Goal: Transaction & Acquisition: Purchase product/service

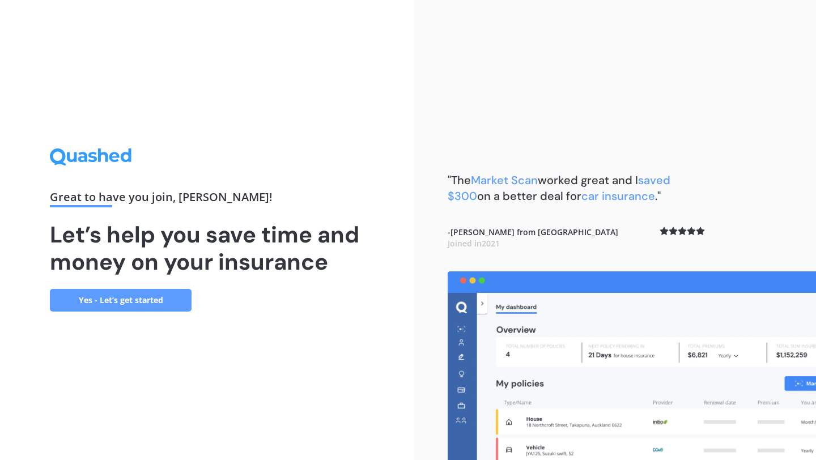
click at [161, 308] on link "Yes - Let’s get started" at bounding box center [121, 300] width 142 height 23
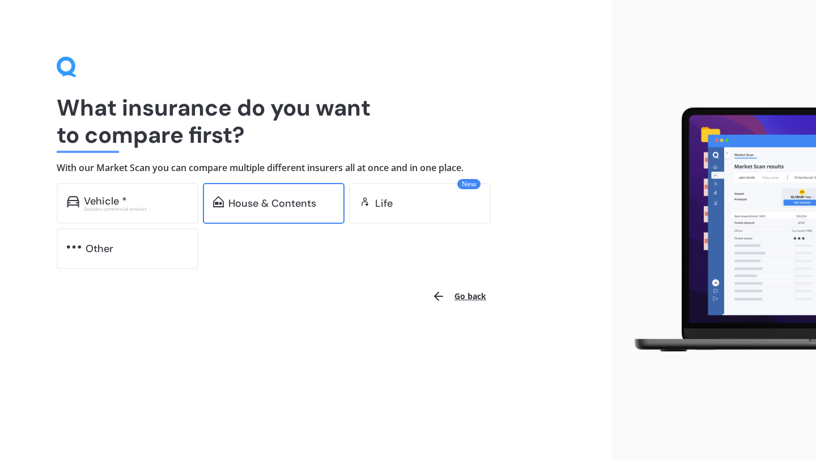
click at [257, 208] on div "House & Contents" at bounding box center [272, 203] width 88 height 11
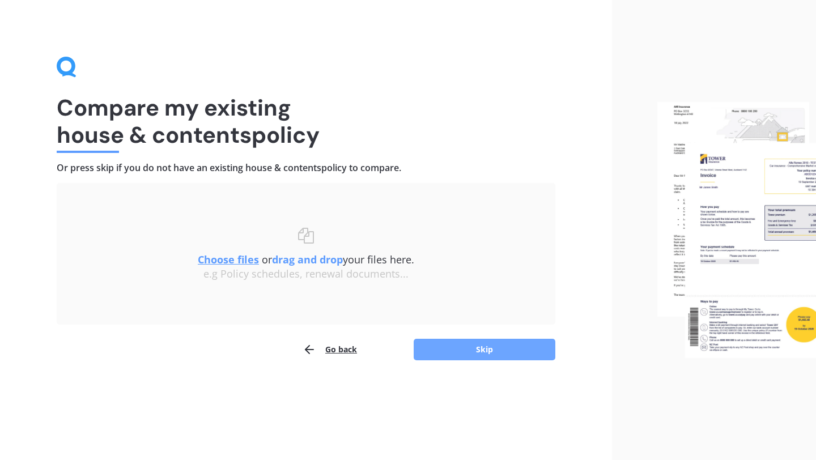
click at [465, 358] on button "Skip" at bounding box center [485, 350] width 142 height 22
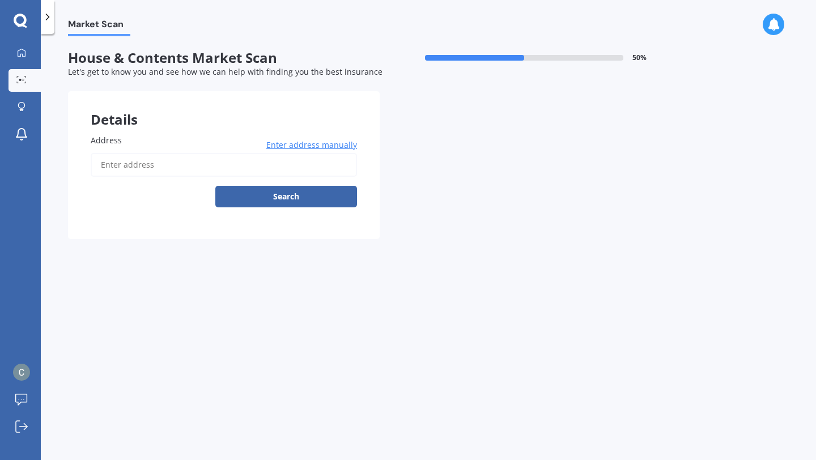
click at [134, 170] on input "Address" at bounding box center [224, 165] width 266 height 24
type input "[STREET_ADDRESS]"
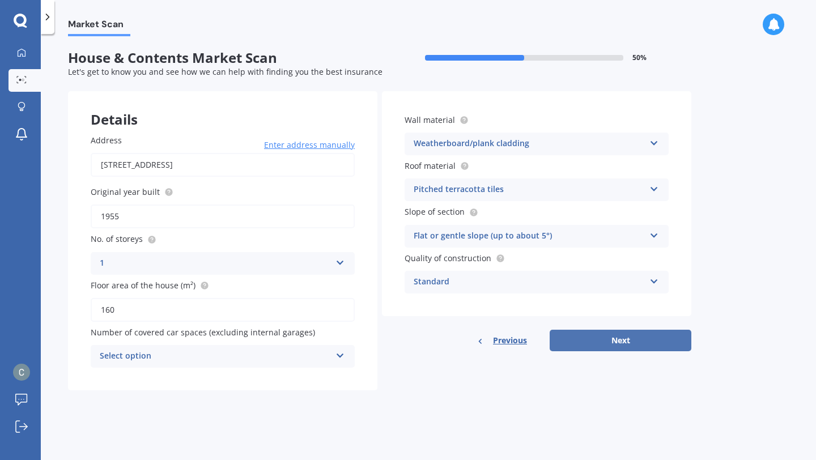
click at [605, 336] on button "Next" at bounding box center [621, 341] width 142 height 22
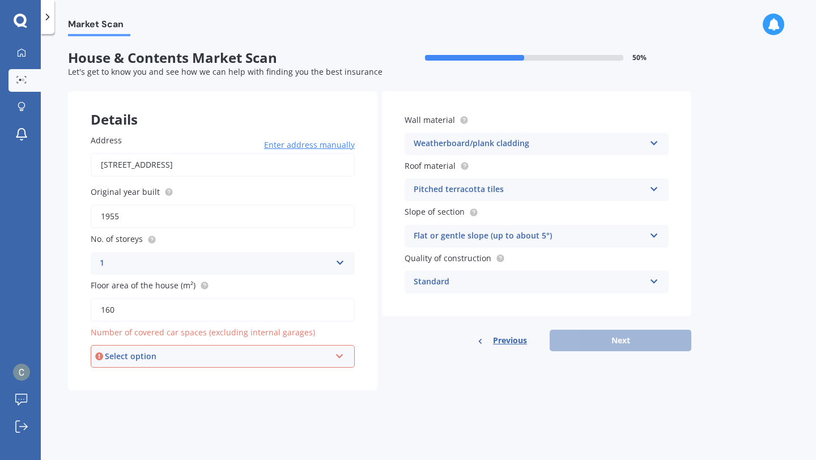
click at [340, 361] on div "Select option 0 1 2 3 4 5+" at bounding box center [223, 356] width 264 height 23
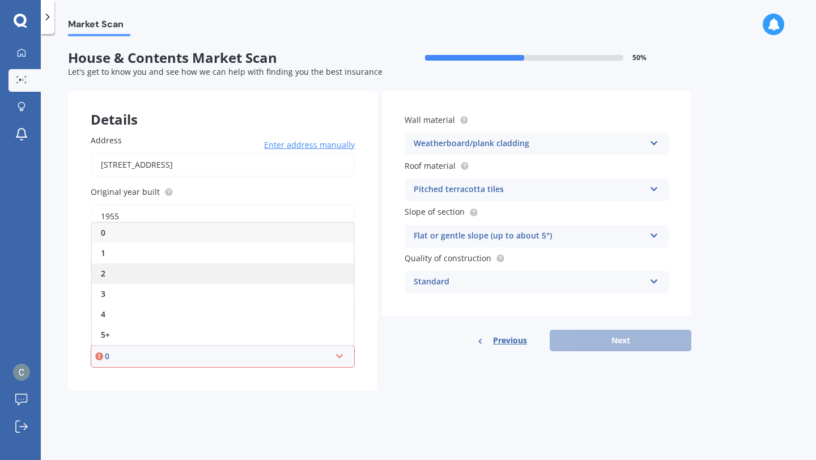
click at [132, 273] on div "2" at bounding box center [223, 274] width 262 height 20
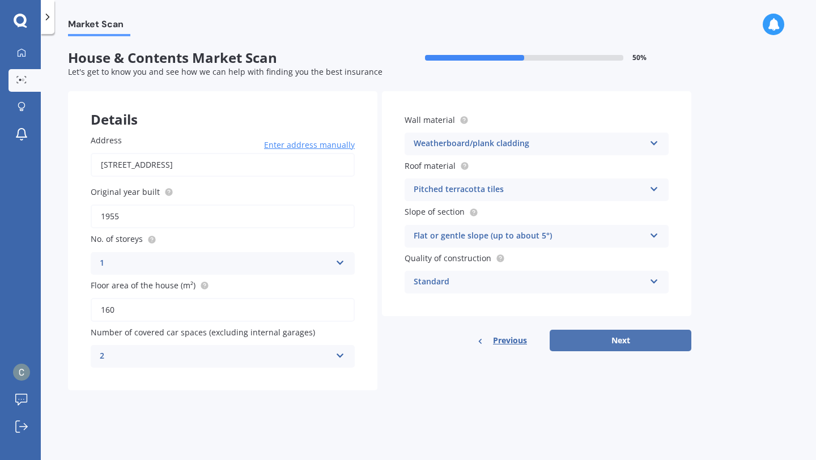
click at [618, 345] on button "Next" at bounding box center [621, 341] width 142 height 22
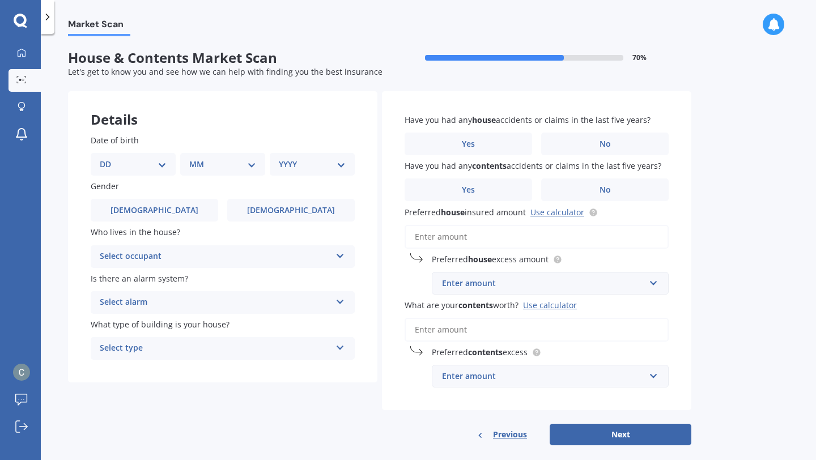
scroll to position [15, 0]
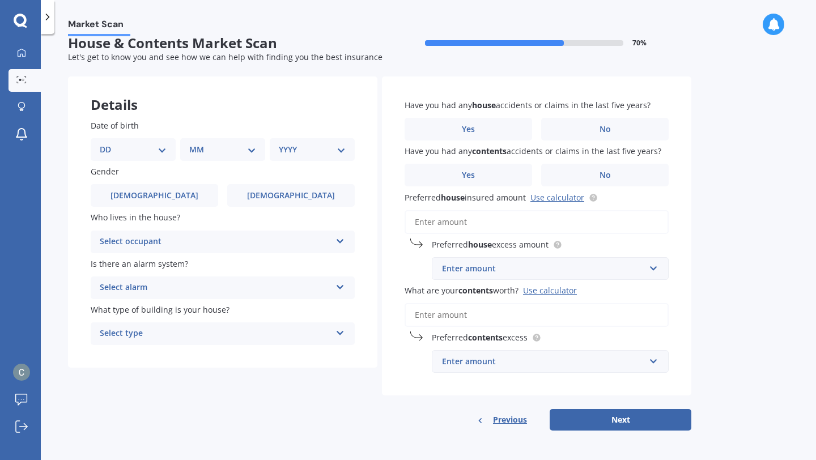
click at [163, 149] on select "DD 01 02 03 04 05 06 07 08 09 10 11 12 13 14 15 16 17 18 19 20 21 22 23 24 25 2…" at bounding box center [133, 149] width 67 height 12
select select "11"
click at [109, 143] on select "DD 01 02 03 04 05 06 07 08 09 10 11 12 13 14 15 16 17 18 19 20 21 22 23 24 25 2…" at bounding box center [133, 149] width 67 height 12
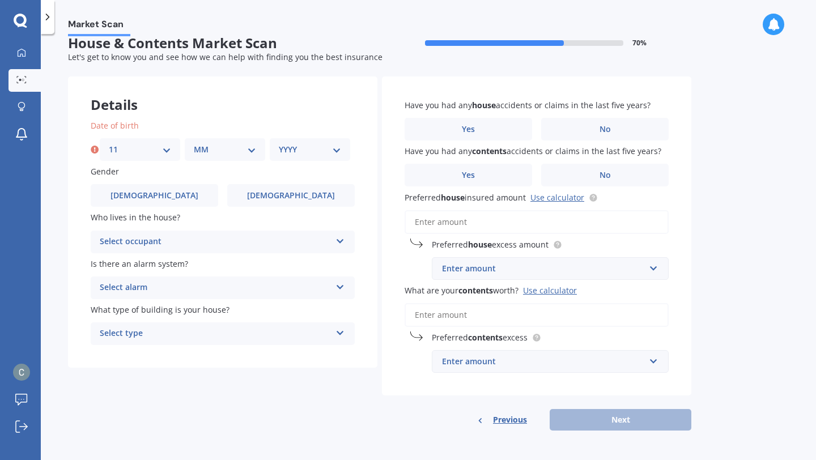
click at [254, 147] on select "MM 01 02 03 04 05 06 07 08 09 10 11 12" at bounding box center [225, 149] width 62 height 12
select select "03"
click at [194, 143] on select "MM 01 02 03 04 05 06 07 08 09 10 11 12" at bounding box center [225, 149] width 62 height 12
click at [337, 148] on select "YYYY 2009 2008 2007 2006 2005 2004 2003 2002 2001 2000 1999 1998 1997 1996 1995…" at bounding box center [310, 149] width 62 height 12
select select "1997"
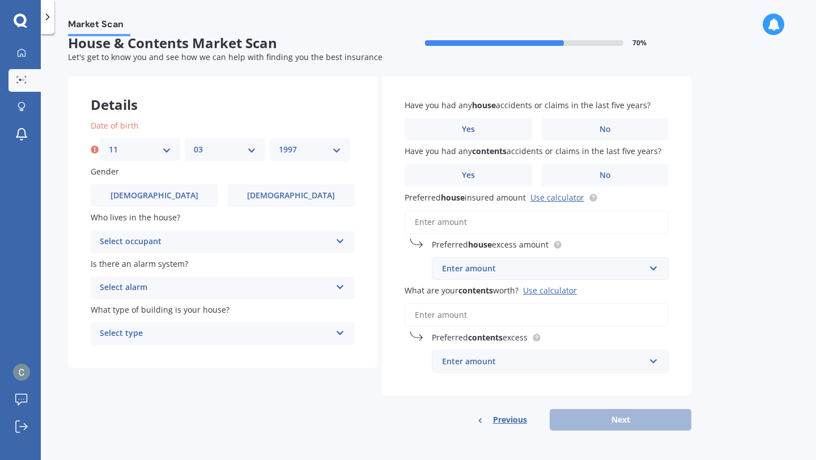
click at [279, 143] on select "YYYY 2009 2008 2007 2006 2005 2004 2003 2002 2001 2000 1999 1998 1997 1996 1995…" at bounding box center [310, 149] width 62 height 12
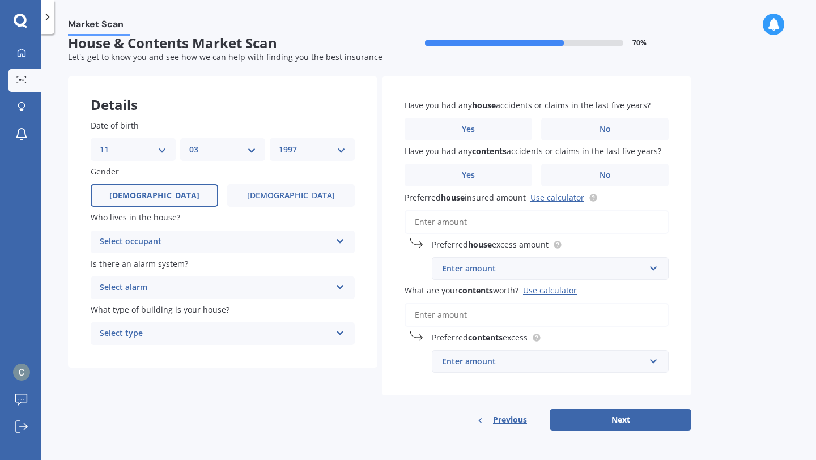
click at [130, 188] on label "[DEMOGRAPHIC_DATA]" at bounding box center [155, 195] width 128 height 23
click at [0, 0] on input "[DEMOGRAPHIC_DATA]" at bounding box center [0, 0] width 0 height 0
click at [129, 192] on label "[DEMOGRAPHIC_DATA]" at bounding box center [155, 195] width 128 height 23
click at [0, 0] on input "[DEMOGRAPHIC_DATA]" at bounding box center [0, 0] width 0 height 0
click at [218, 238] on div "Select occupant" at bounding box center [215, 242] width 231 height 14
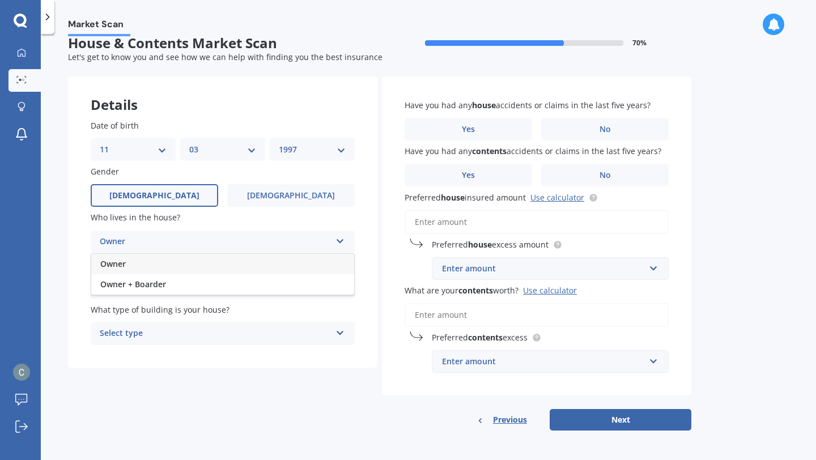
click at [146, 265] on div "Owner" at bounding box center [222, 264] width 263 height 20
click at [209, 290] on div "Select alarm" at bounding box center [215, 288] width 231 height 14
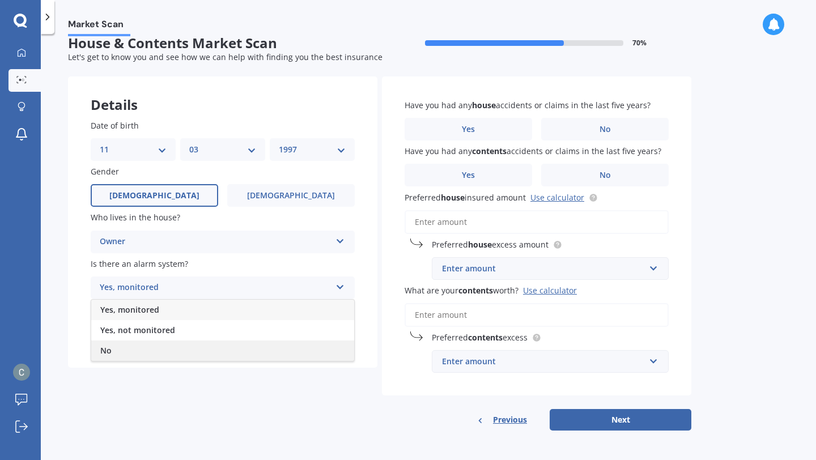
click at [131, 352] on div "No" at bounding box center [222, 351] width 263 height 20
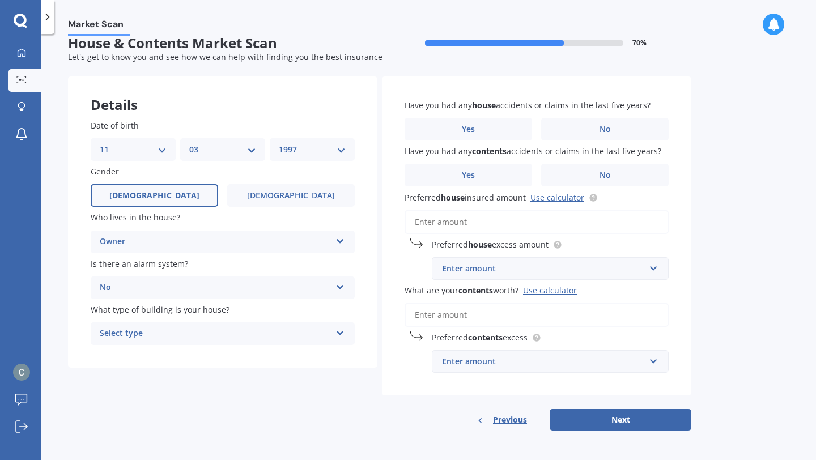
click at [219, 331] on div "Select type" at bounding box center [215, 334] width 231 height 14
click at [146, 357] on span "Freestanding" at bounding box center [125, 355] width 50 height 11
click at [607, 129] on span "No" at bounding box center [605, 130] width 11 height 10
click at [0, 0] on input "No" at bounding box center [0, 0] width 0 height 0
click at [606, 172] on span "No" at bounding box center [605, 176] width 11 height 10
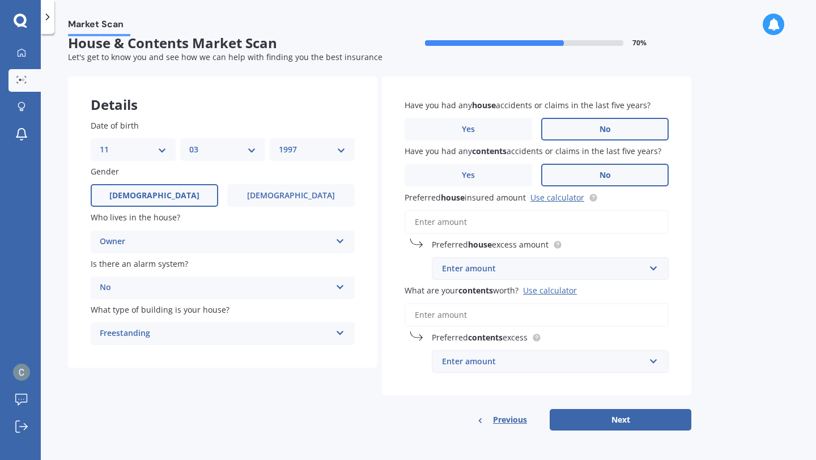
click at [0, 0] on input "No" at bounding box center [0, 0] width 0 height 0
click at [450, 226] on input "Preferred house insured amount Use calculator" at bounding box center [537, 222] width 264 height 24
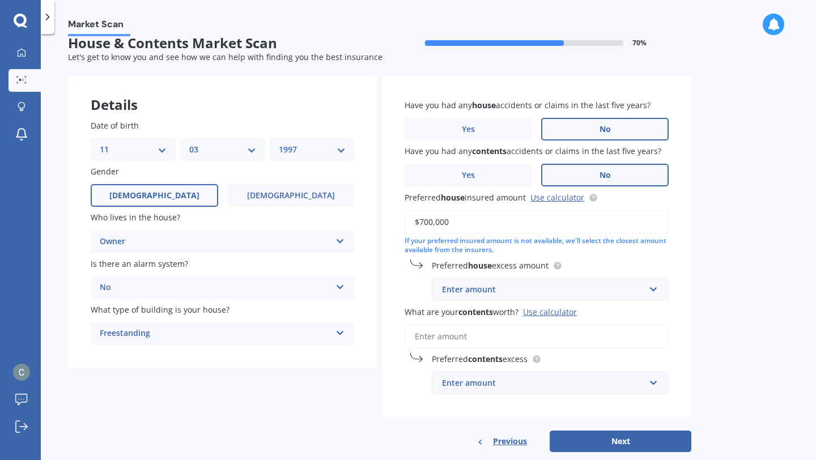
type input "$700,000"
click at [534, 291] on div "Enter amount" at bounding box center [543, 289] width 203 height 12
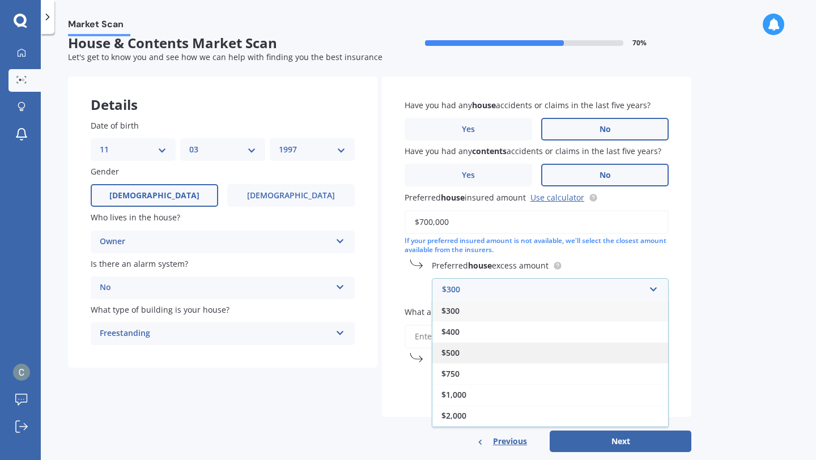
click at [473, 354] on div "$500" at bounding box center [551, 352] width 236 height 21
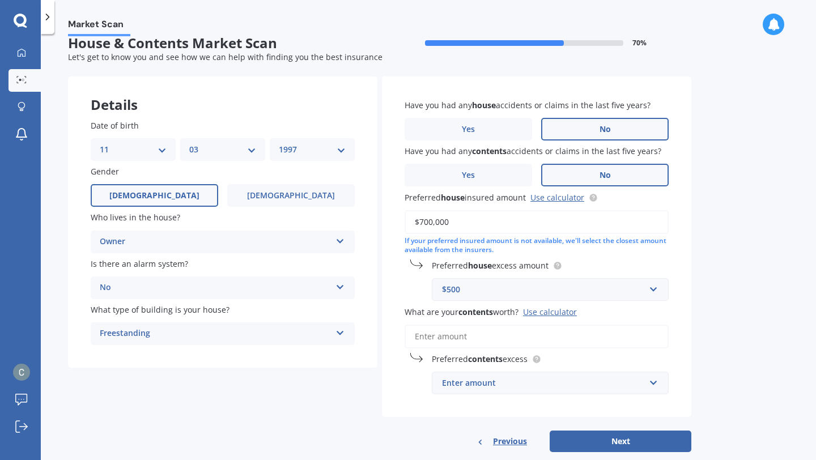
scroll to position [36, 0]
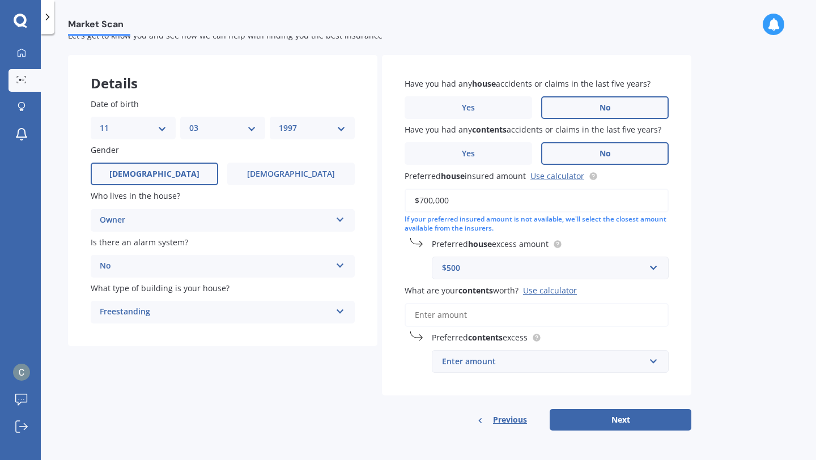
click at [463, 317] on input "What are your contents worth? Use calculator" at bounding box center [537, 315] width 264 height 24
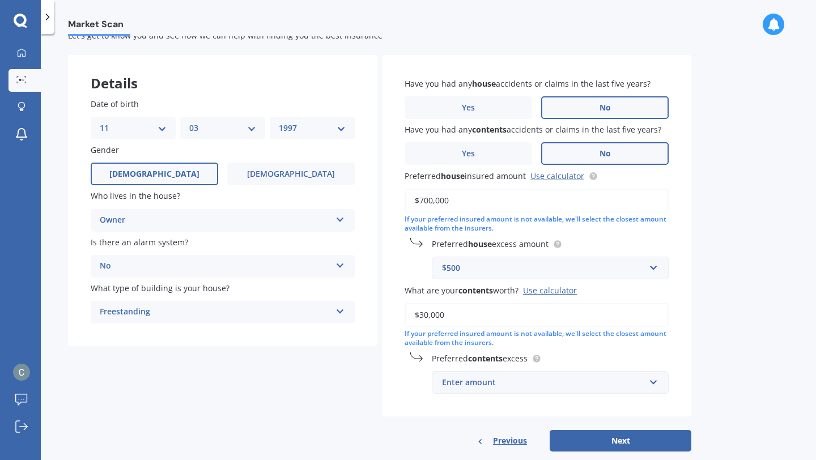
scroll to position [57, 0]
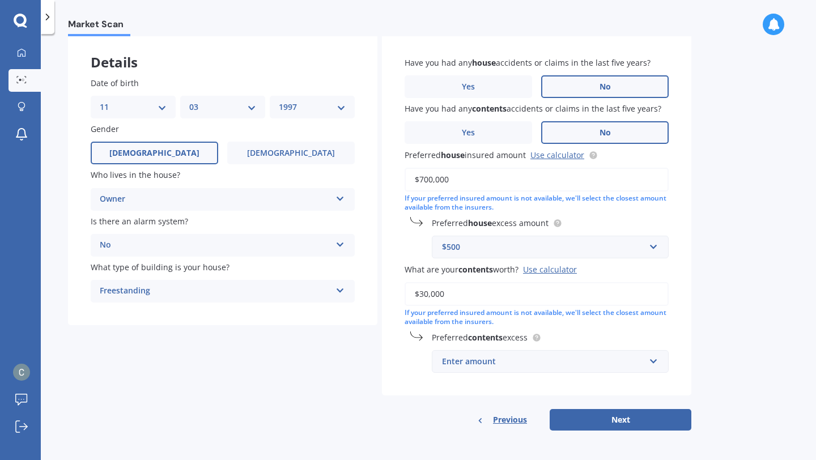
type input "$30,000"
click at [511, 363] on div "Enter amount" at bounding box center [543, 361] width 203 height 12
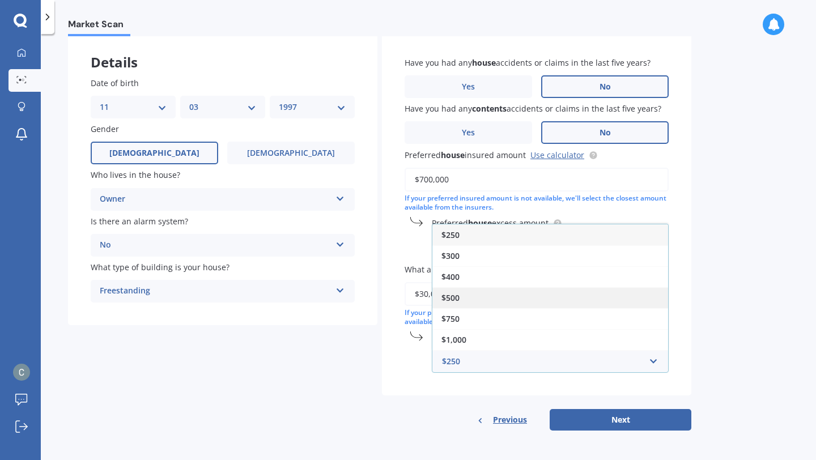
click at [458, 297] on span "$500" at bounding box center [451, 298] width 18 height 11
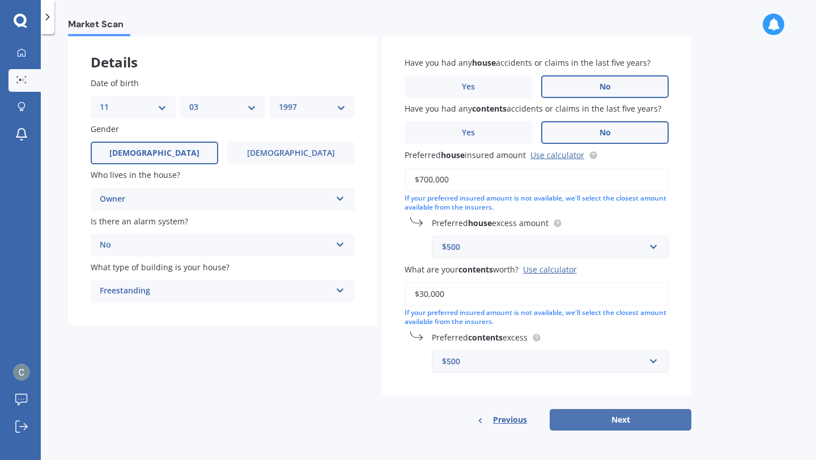
click at [608, 418] on button "Next" at bounding box center [621, 420] width 142 height 22
select select "11"
select select "03"
select select "1997"
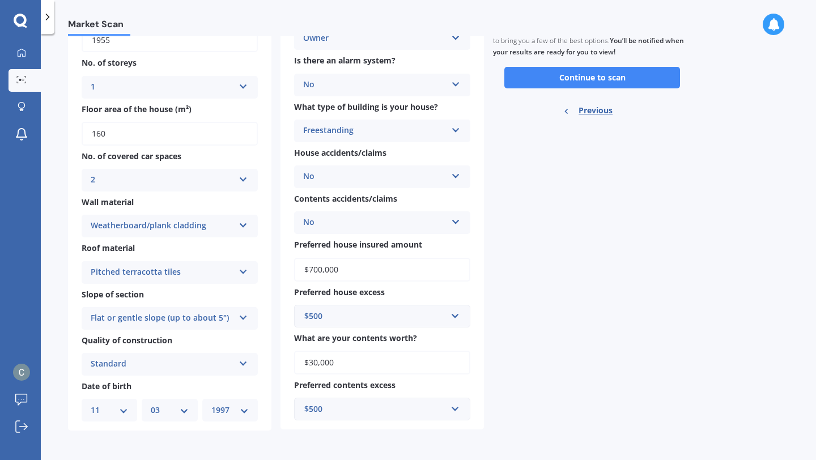
scroll to position [0, 0]
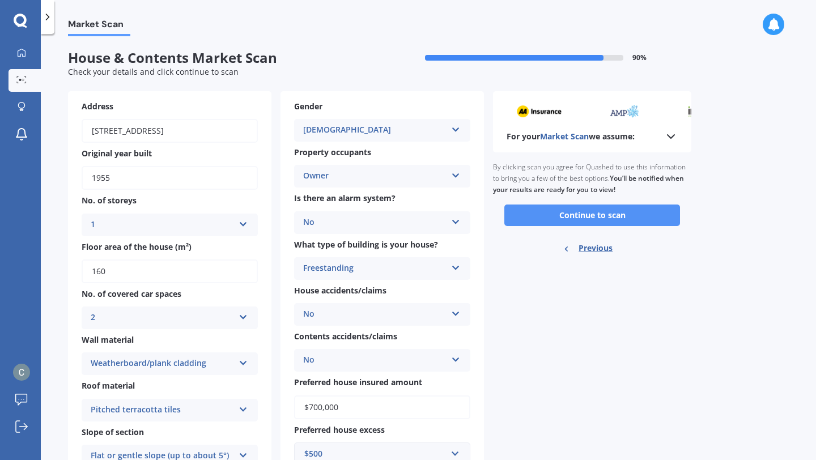
click at [588, 212] on button "Continue to scan" at bounding box center [593, 216] width 176 height 22
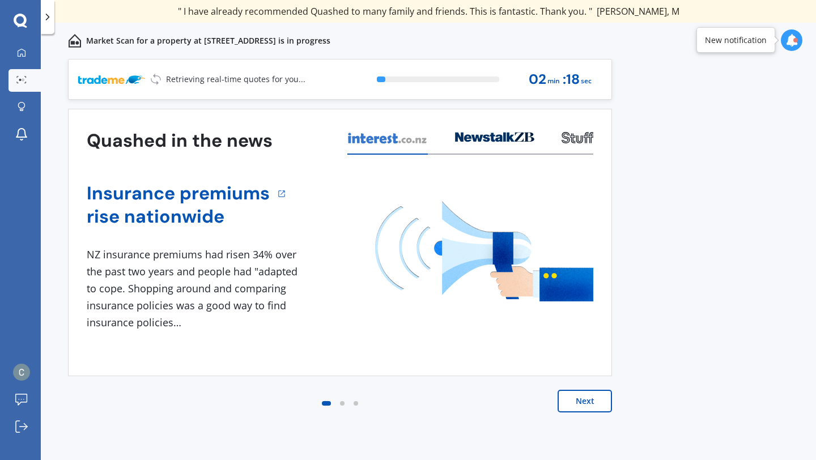
click at [570, 403] on button "Next" at bounding box center [585, 401] width 54 height 23
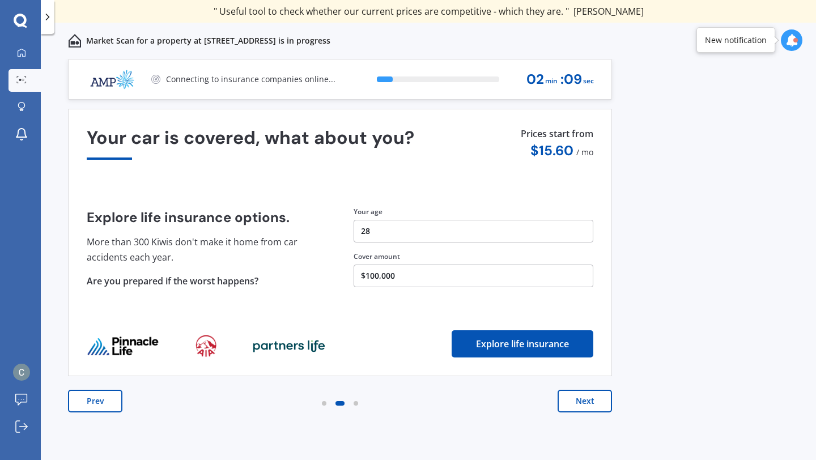
click at [570, 403] on button "Next" at bounding box center [585, 401] width 54 height 23
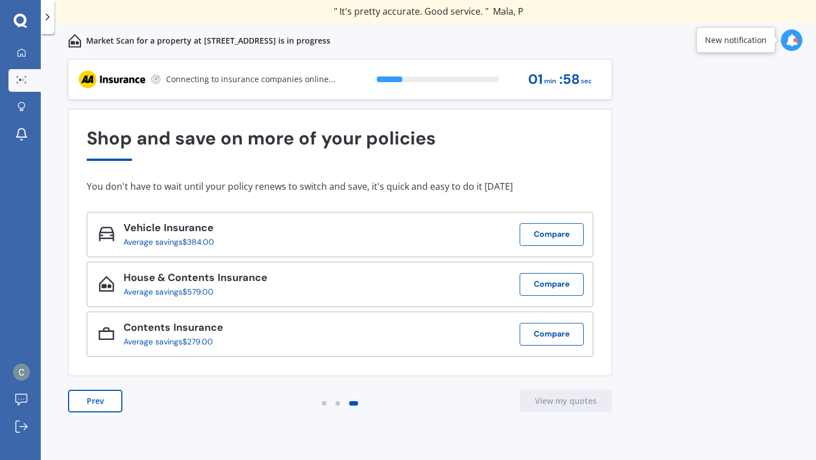
click at [791, 40] on icon at bounding box center [792, 40] width 12 height 12
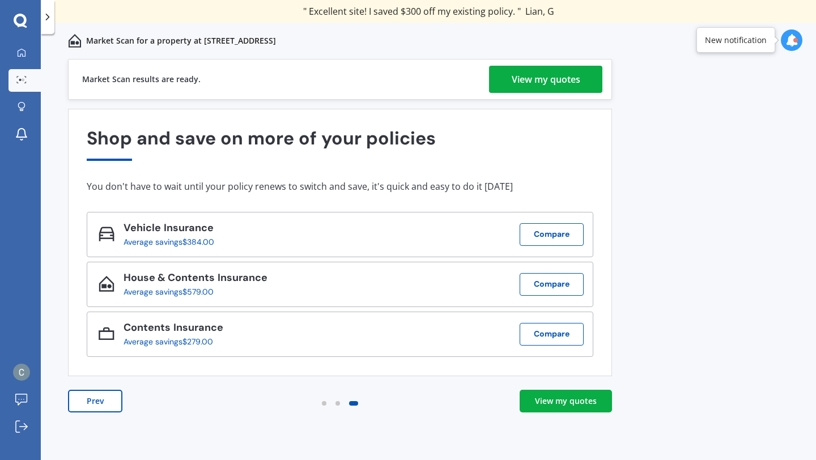
click at [585, 86] on link "View my quotes" at bounding box center [545, 79] width 113 height 27
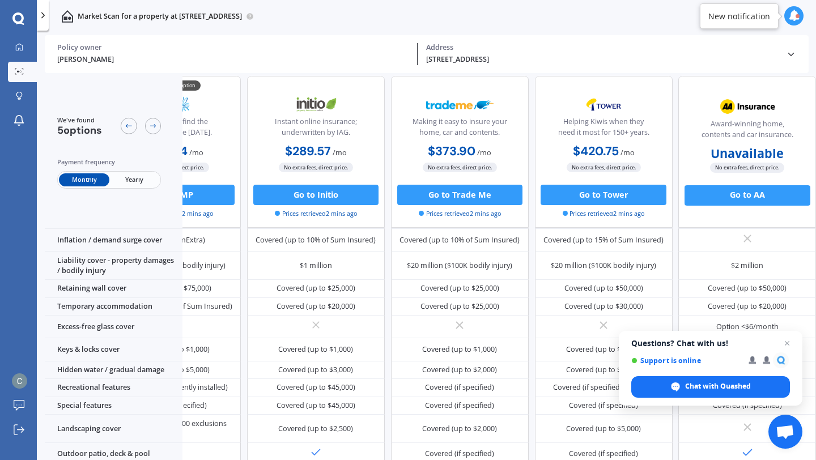
scroll to position [98, 94]
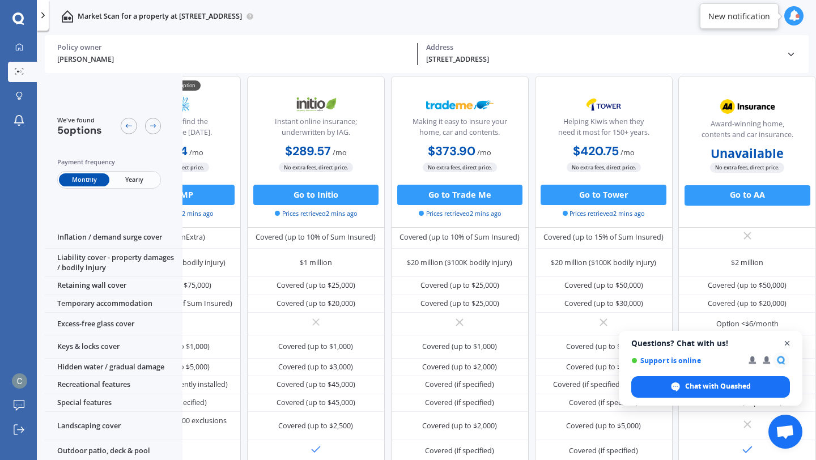
click at [787, 344] on span "Open chat" at bounding box center [788, 344] width 14 height 14
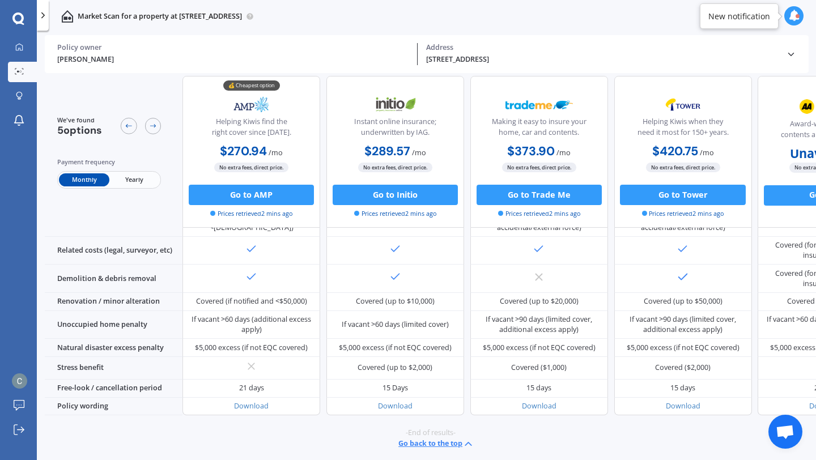
scroll to position [450, 0]
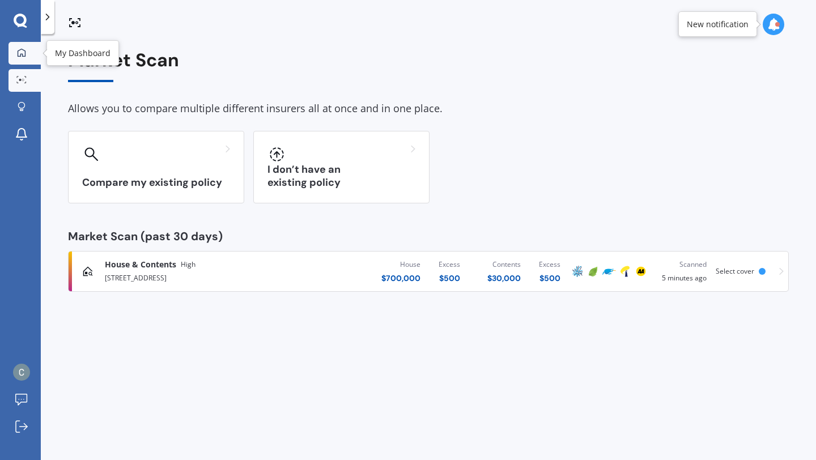
click at [28, 60] on link "My Dashboard" at bounding box center [25, 53] width 32 height 23
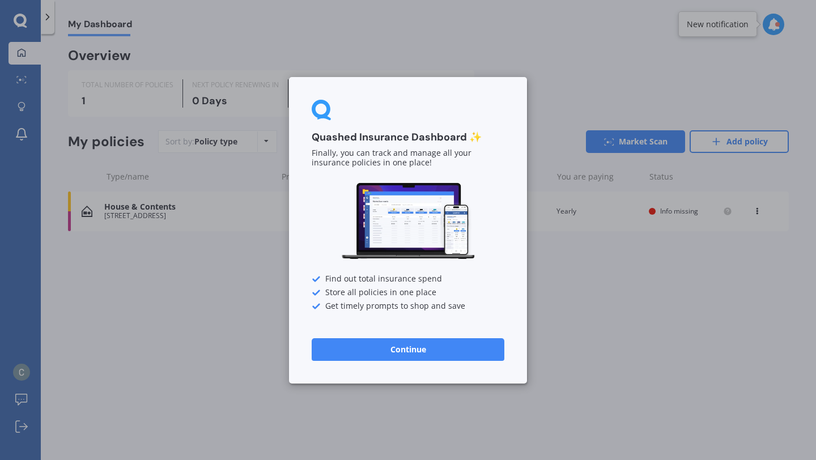
click at [422, 350] on button "Continue" at bounding box center [408, 349] width 193 height 23
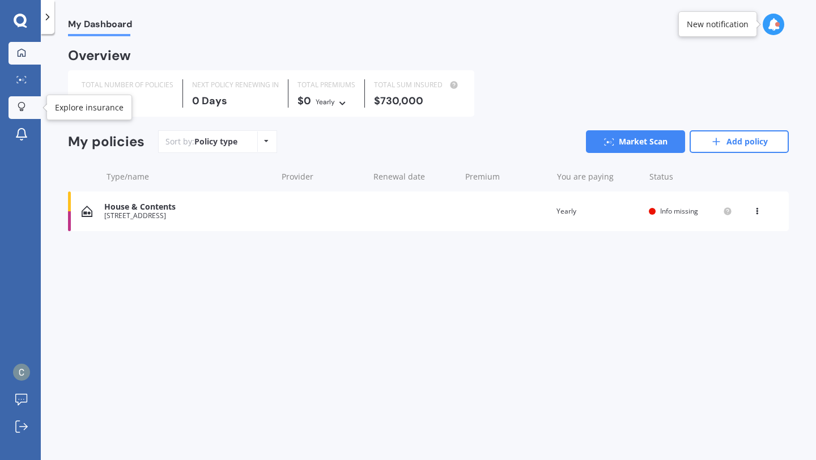
click at [20, 107] on icon at bounding box center [22, 107] width 8 height 10
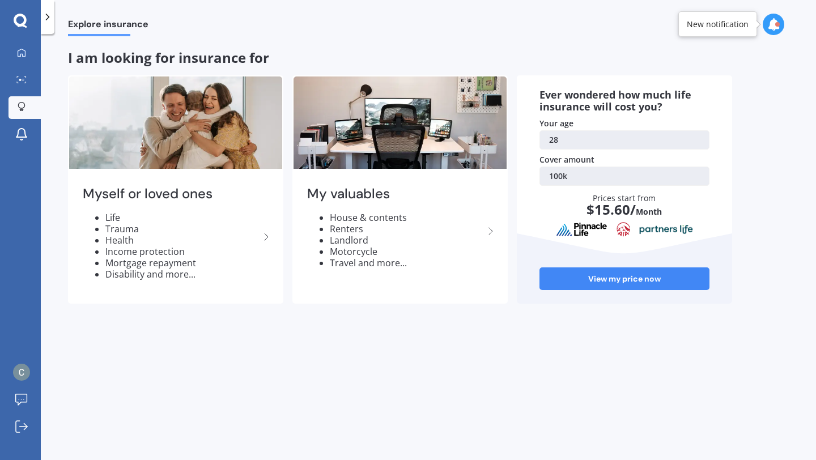
click at [20, 22] on icon at bounding box center [21, 21] width 14 height 15
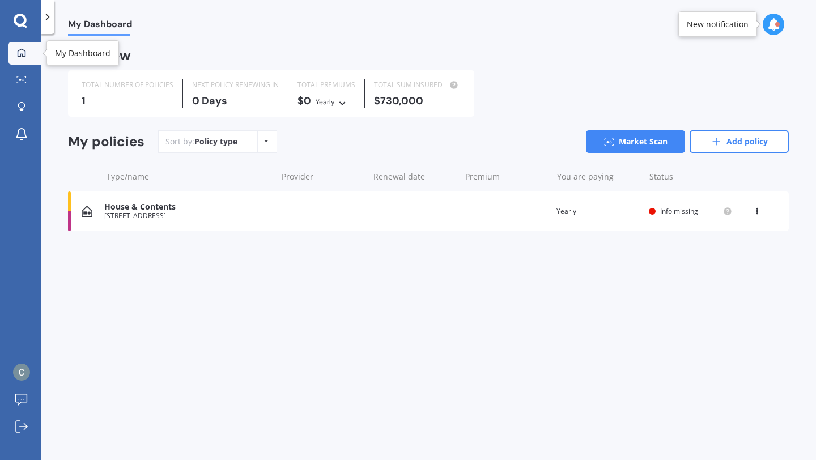
click at [23, 57] on div at bounding box center [21, 53] width 17 height 10
click at [23, 75] on link "Market Scan" at bounding box center [25, 80] width 32 height 23
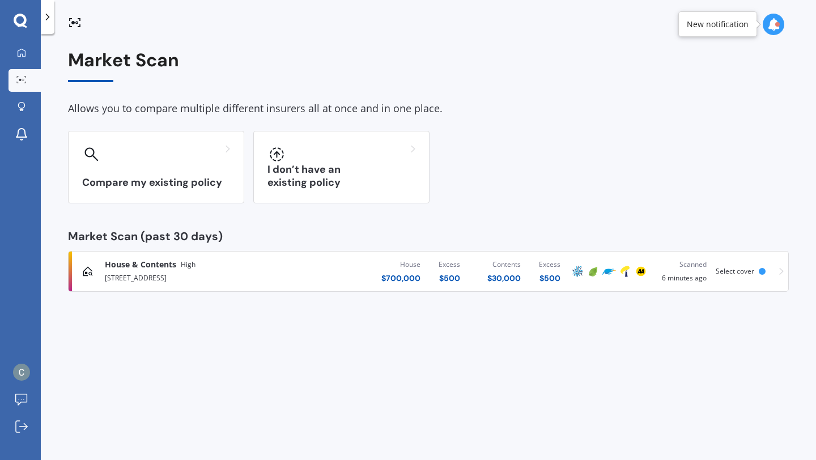
click at [53, 20] on icon at bounding box center [47, 16] width 11 height 11
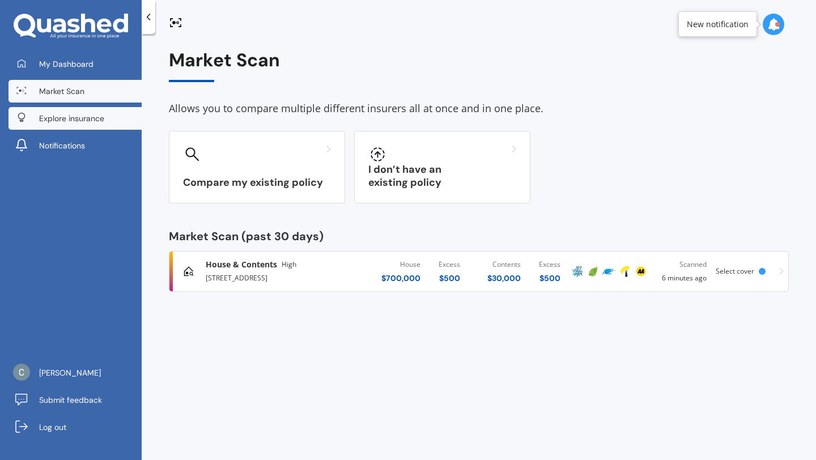
click at [58, 121] on span "Explore insurance" at bounding box center [71, 118] width 65 height 11
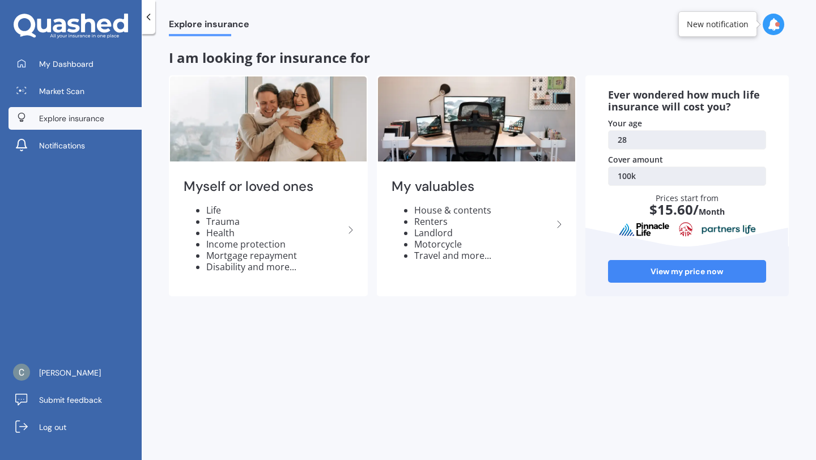
click at [151, 11] on icon at bounding box center [148, 16] width 11 height 11
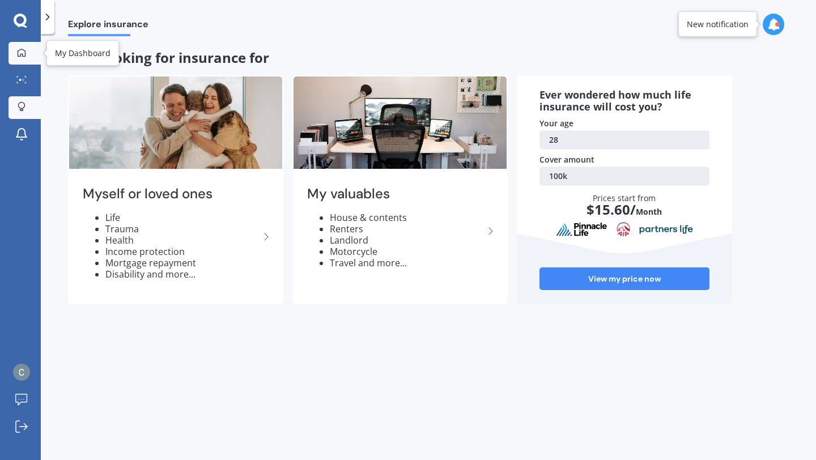
click at [27, 57] on div at bounding box center [21, 53] width 17 height 10
